Goal: Find contact information: Find contact information

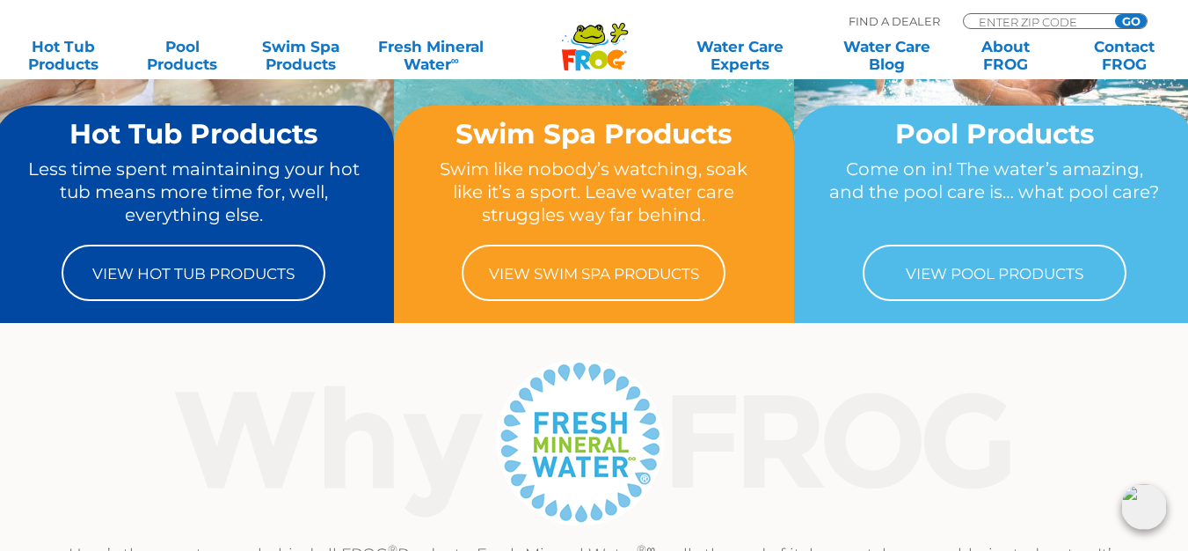
scroll to position [264, 0]
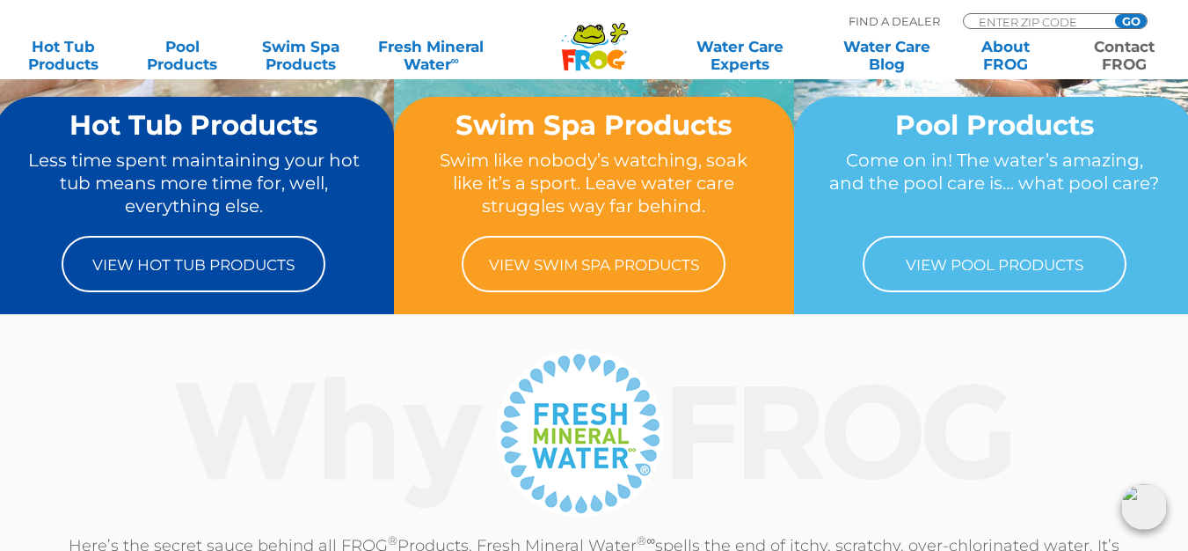
click at [1143, 45] on link "Contact FROG" at bounding box center [1124, 55] width 92 height 35
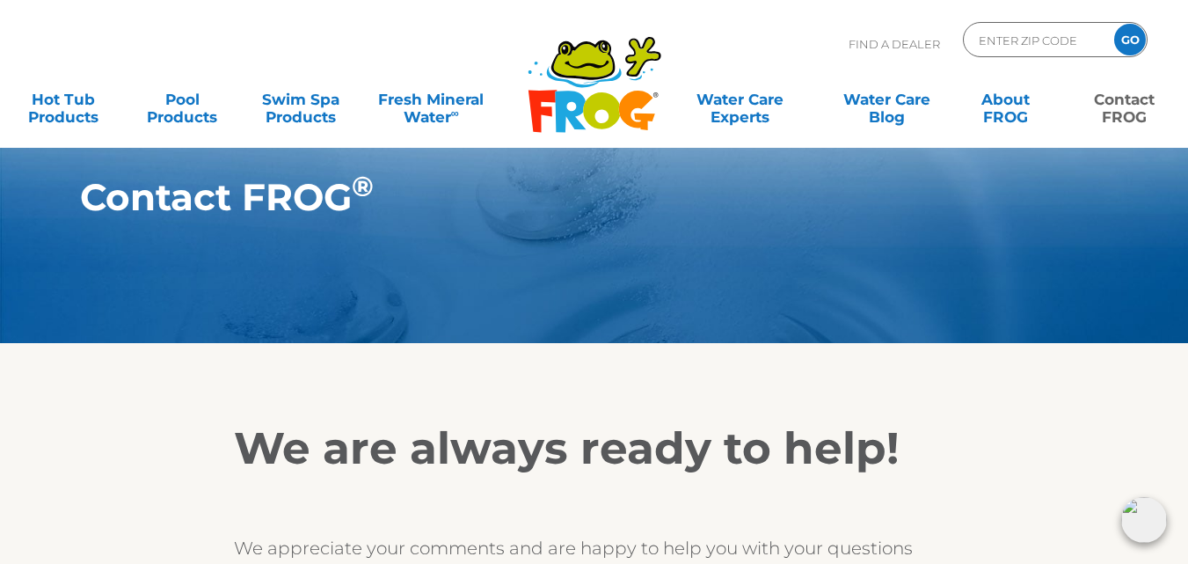
scroll to position [2790, 0]
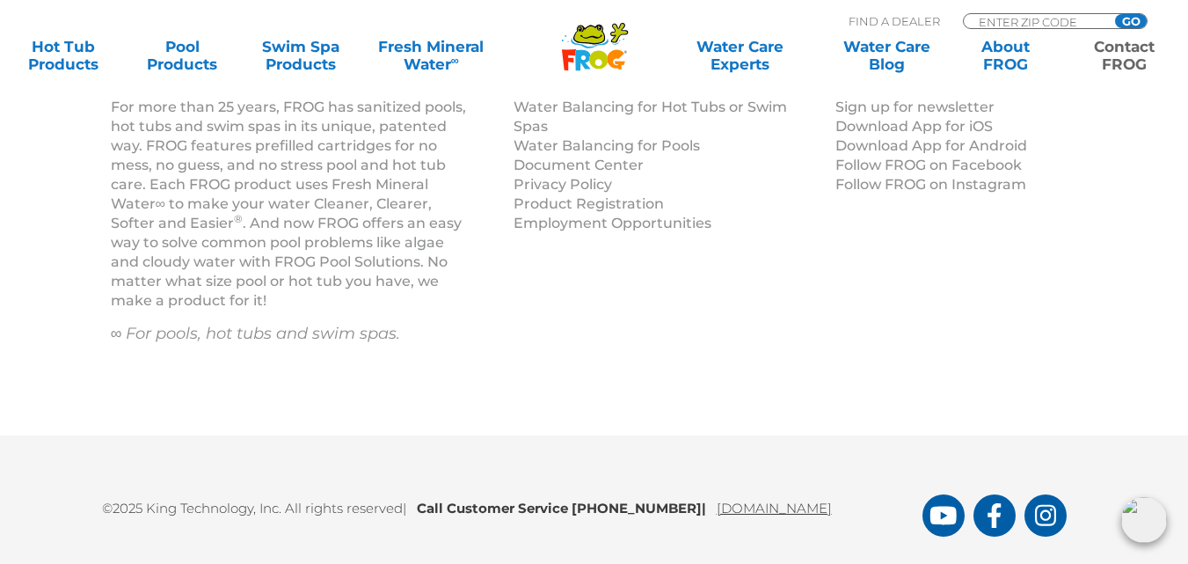
click at [789, 512] on link "[DOMAIN_NAME]" at bounding box center [774, 508] width 115 height 17
